Goal: Find specific page/section

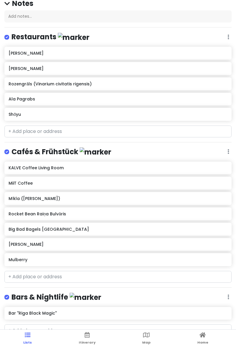
scroll to position [18, 0]
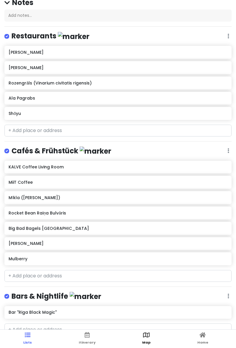
click at [145, 345] on span "Map" at bounding box center [146, 342] width 8 height 5
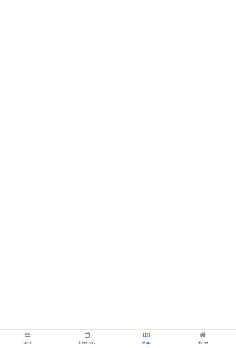
scroll to position [0, 0]
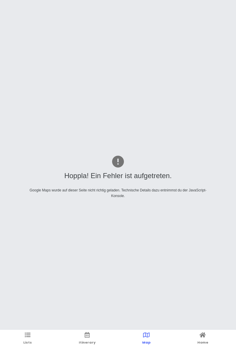
click at [149, 345] on span "Map" at bounding box center [146, 342] width 8 height 5
click at [204, 348] on link "Home" at bounding box center [203, 339] width 11 height 18
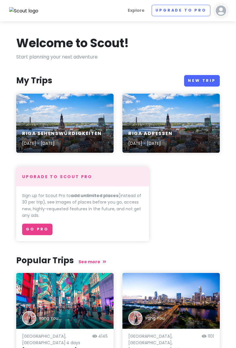
click at [225, 9] on img at bounding box center [221, 11] width 12 height 12
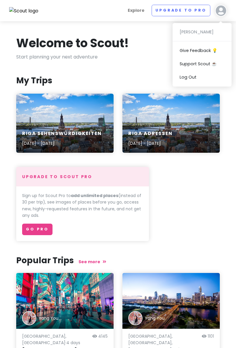
click at [68, 128] on div "Riga Sehenswürdigkeiten Sep 6, 2025 - Sep 13, 2025" at bounding box center [65, 139] width 98 height 28
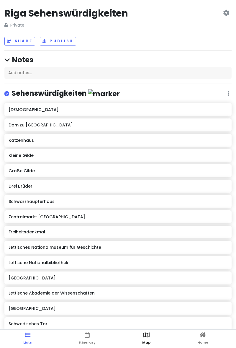
click at [147, 345] on span "Map" at bounding box center [146, 342] width 8 height 5
